Goal: Check status: Check status

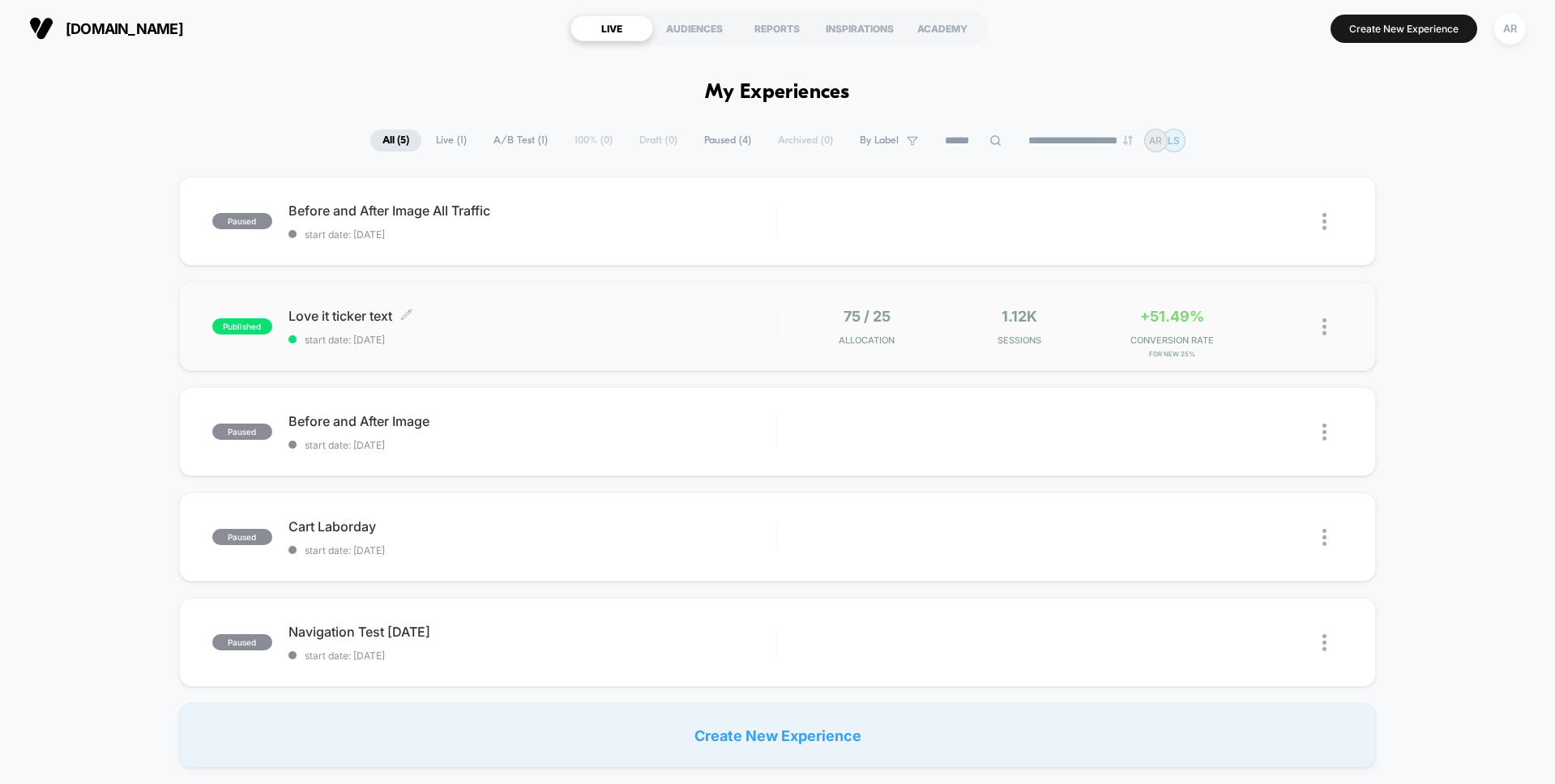
click at [581, 338] on span "start date: [DATE]" at bounding box center [532, 339] width 488 height 12
